Goal: Check status: Check status

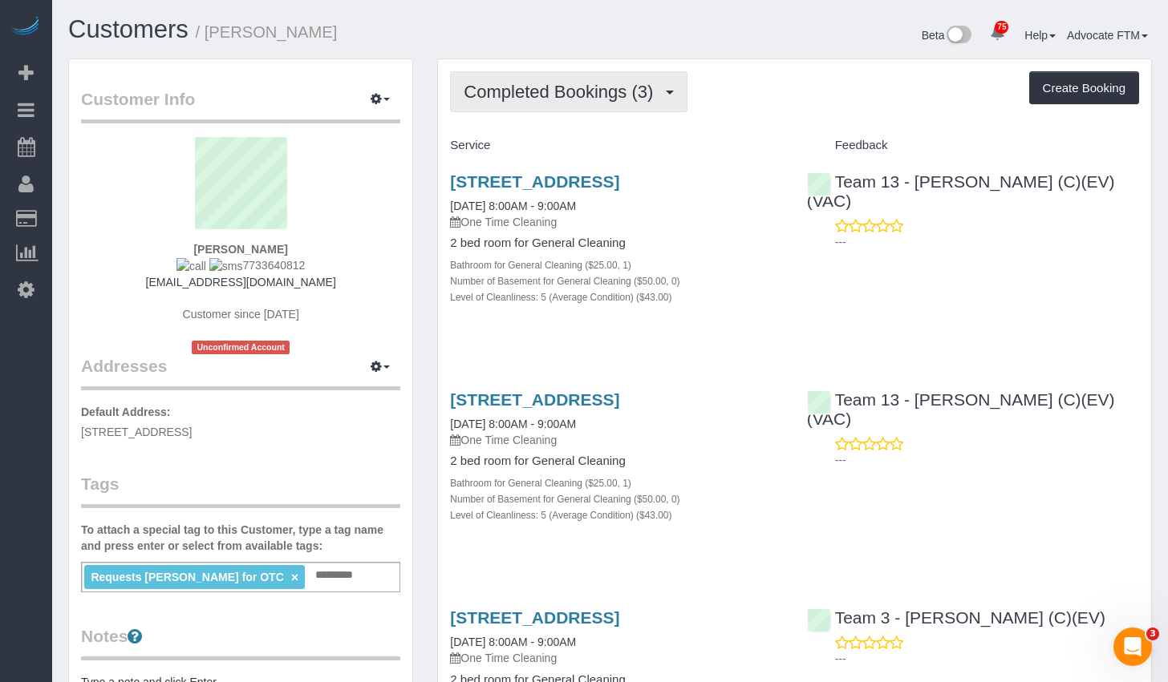
click at [539, 101] on span "Completed Bookings (3)" at bounding box center [562, 92] width 197 height 20
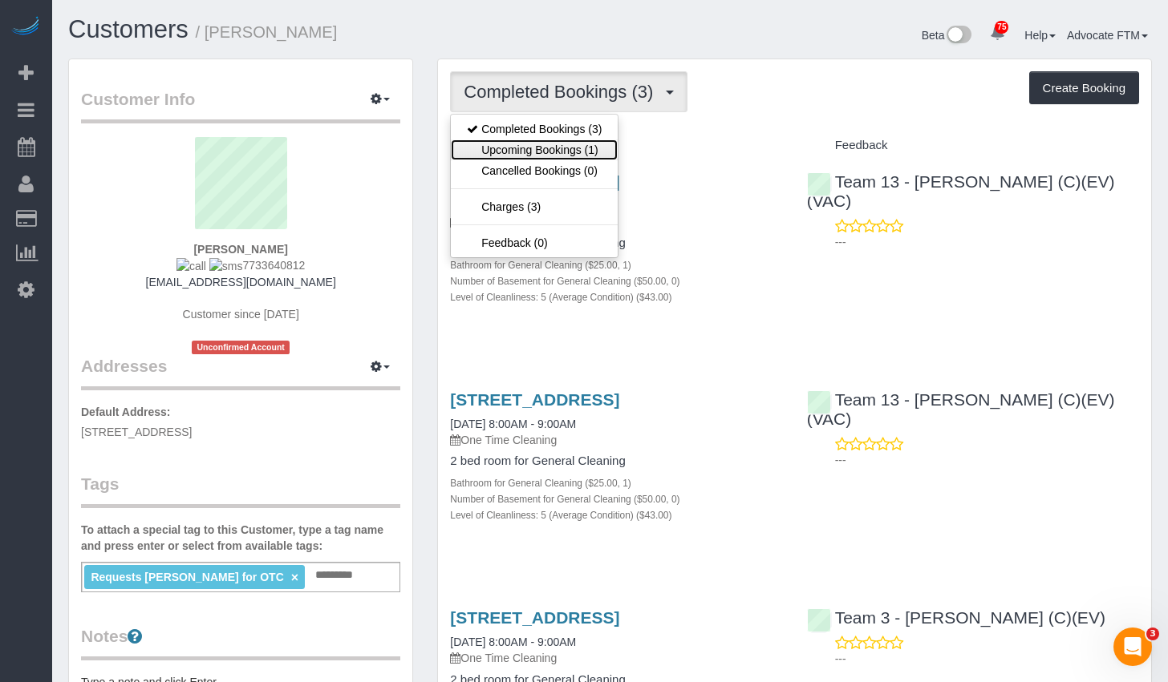
click at [535, 148] on link "Upcoming Bookings (1)" at bounding box center [534, 150] width 167 height 21
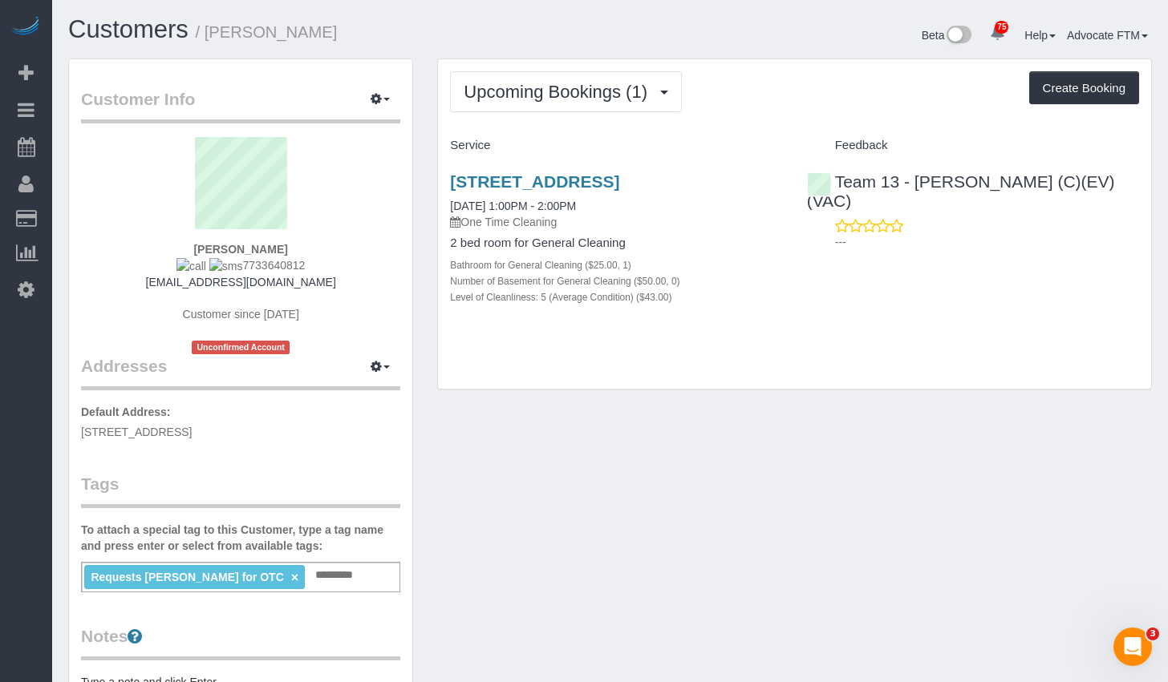
drag, startPoint x: 441, startPoint y: 185, endPoint x: 770, endPoint y: 184, distance: 328.8
click at [770, 184] on div "[STREET_ADDRESS] [DATE] 1:00PM - 2:00PM One Time Cleaning 2 bed room for Genera…" at bounding box center [616, 248] width 356 height 178
copy link "[STREET_ADDRESS]"
drag, startPoint x: 358, startPoint y: 24, endPoint x: 350, endPoint y: 25, distance: 8.1
click at [358, 24] on h1 "Customers / [PERSON_NAME]" at bounding box center [333, 29] width 530 height 27
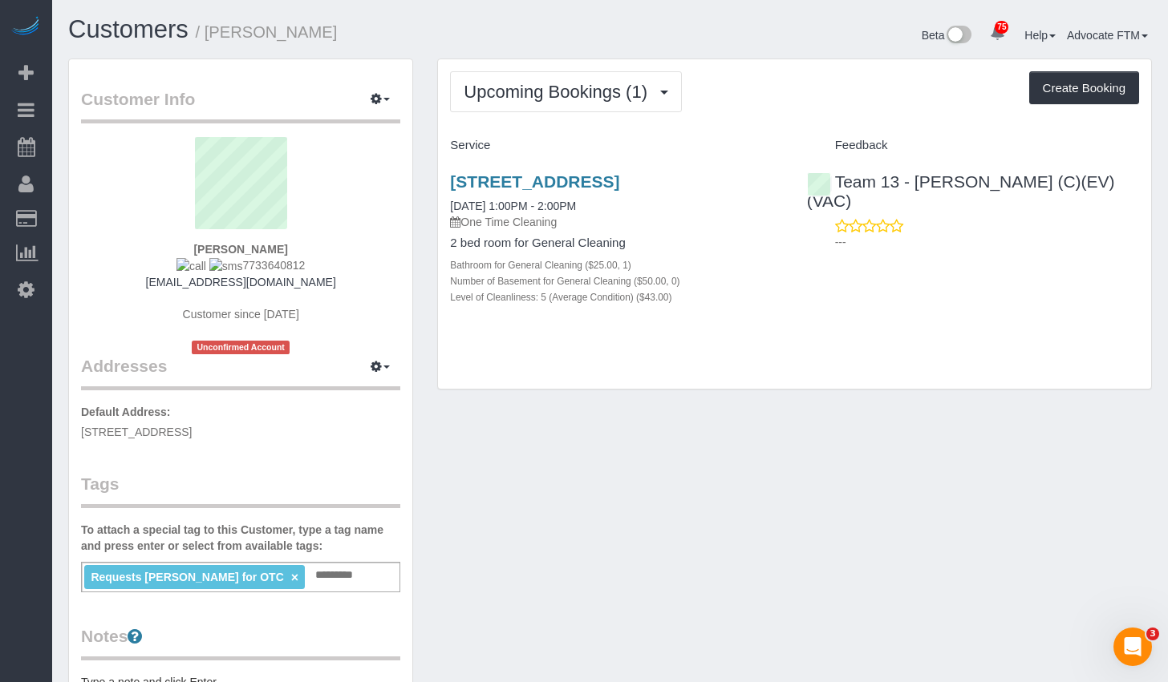
drag, startPoint x: 338, startPoint y: 30, endPoint x: 210, endPoint y: 42, distance: 128.8
click at [210, 42] on h1 "Customers / [PERSON_NAME]" at bounding box center [333, 29] width 530 height 27
copy small "[PERSON_NAME]"
click at [371, 15] on div "Customers / [PERSON_NAME] Beta 75 Your Notifications You have 0 alerts × You ha…" at bounding box center [609, 526] width 1115 height 1052
drag, startPoint x: 393, startPoint y: 31, endPoint x: 204, endPoint y: 25, distance: 188.6
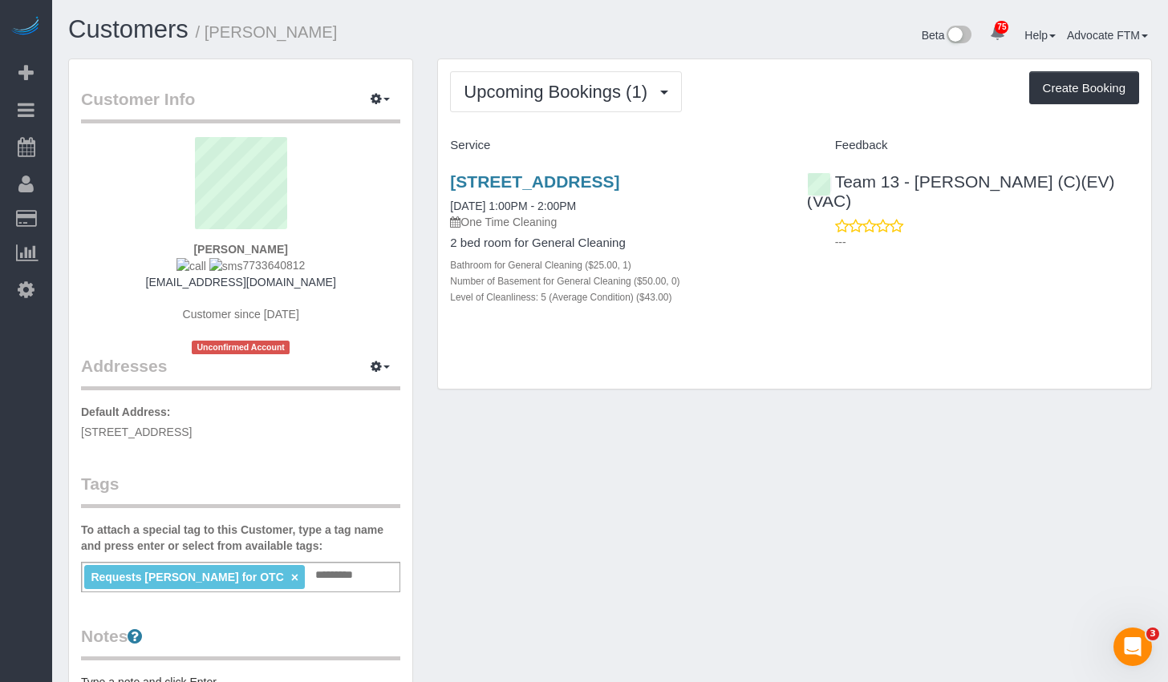
click at [204, 25] on h1 "Customers / [PERSON_NAME]" at bounding box center [333, 29] width 530 height 27
copy small "[PERSON_NAME]"
click at [164, 22] on link "Customers" at bounding box center [128, 29] width 120 height 28
